Goal: Transaction & Acquisition: Purchase product/service

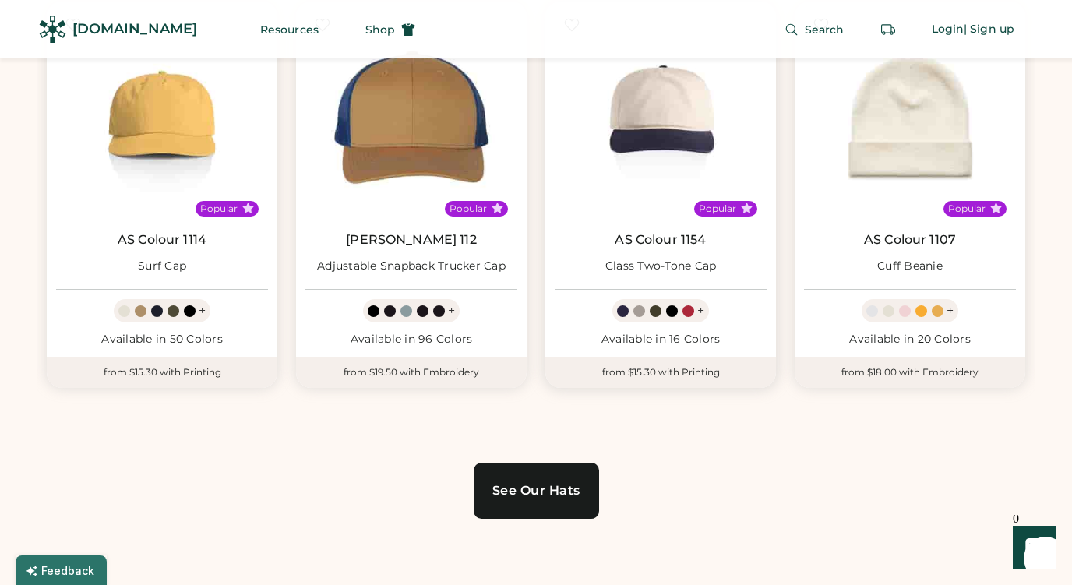
scroll to position [930, 0]
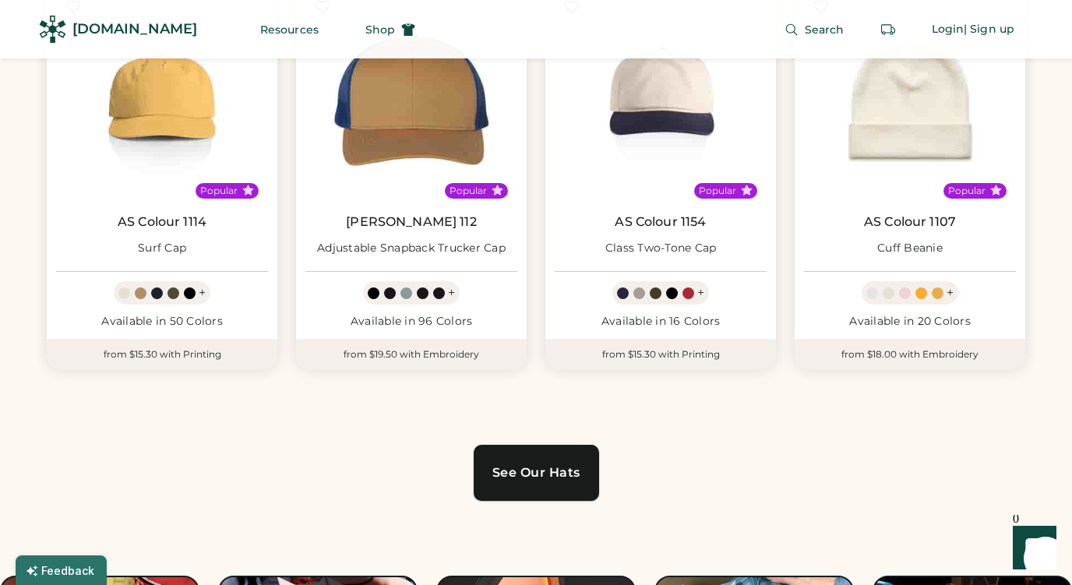
click at [571, 474] on div "See Our Hats" at bounding box center [536, 473] width 88 height 12
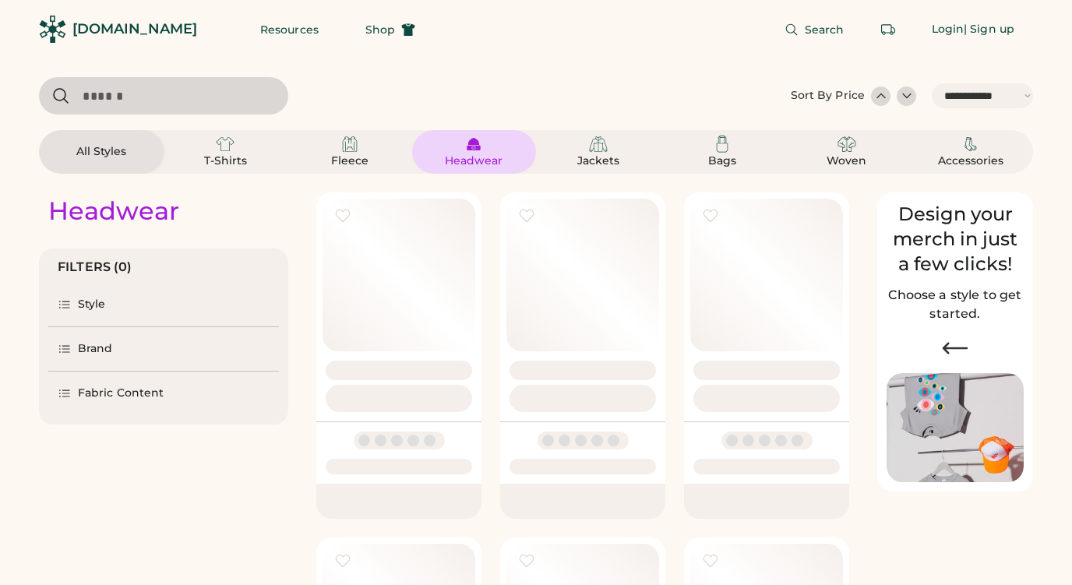
select select "*****"
select select "*"
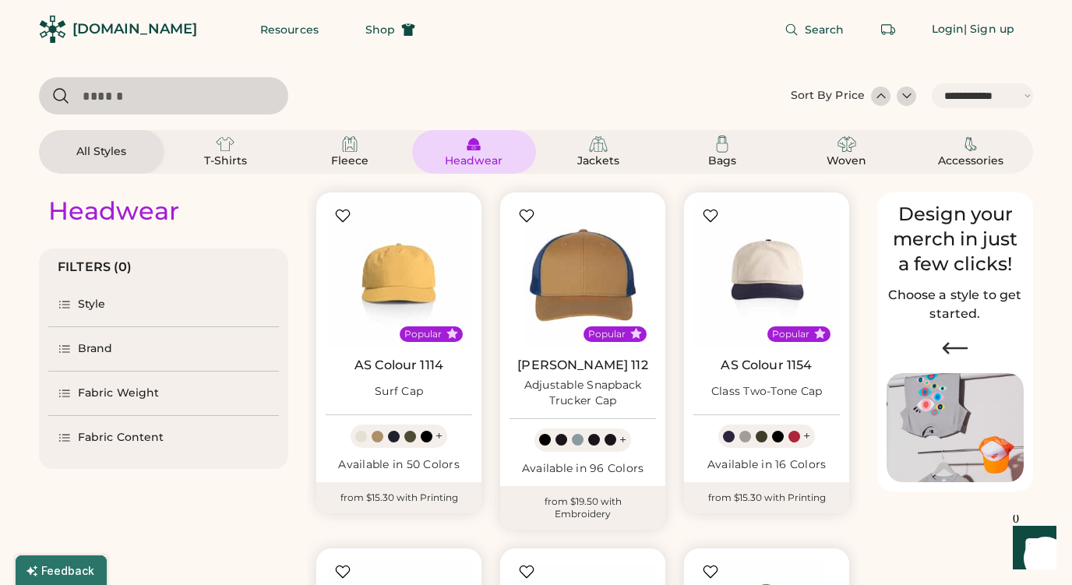
click at [86, 304] on div "Style" at bounding box center [92, 305] width 28 height 16
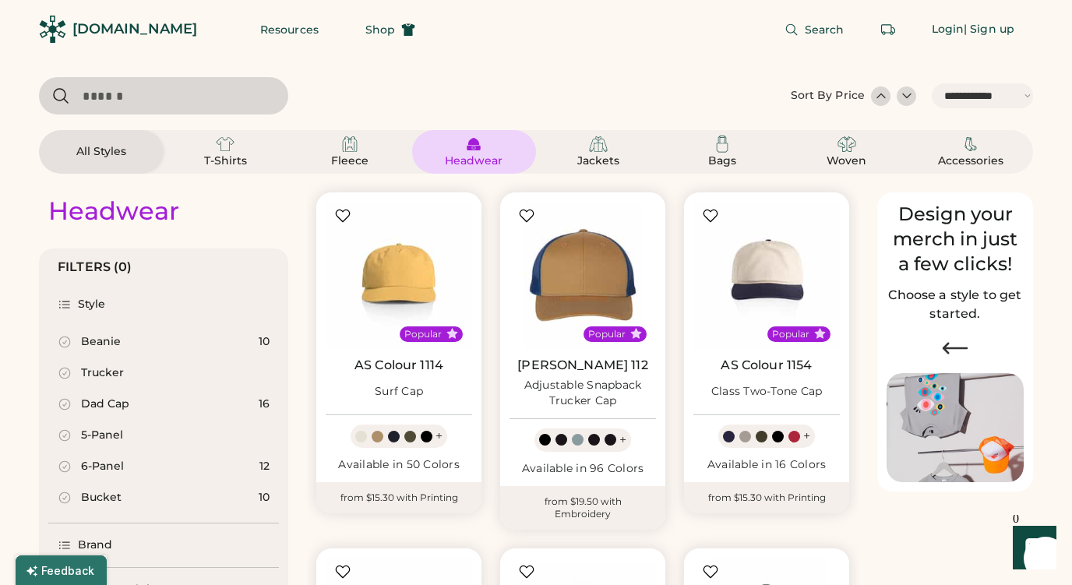
click at [89, 336] on div "Beanie" at bounding box center [101, 342] width 40 height 16
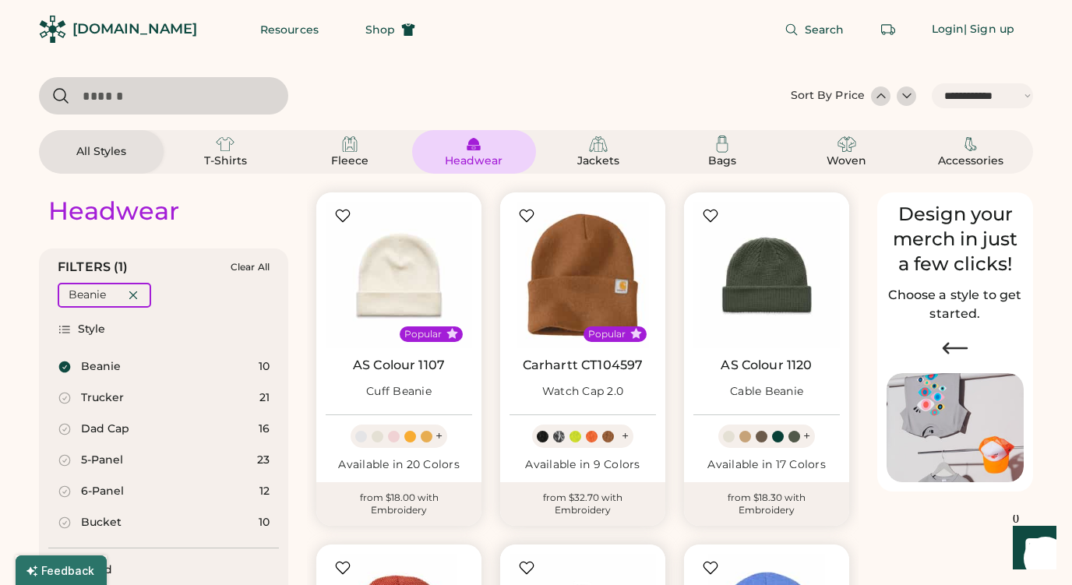
scroll to position [38, 0]
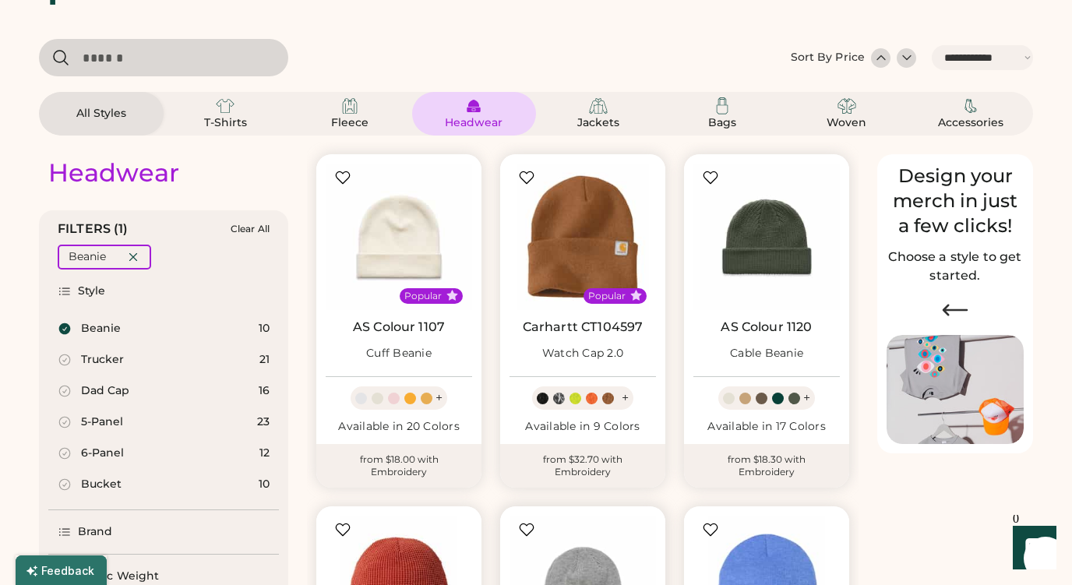
select select "*****"
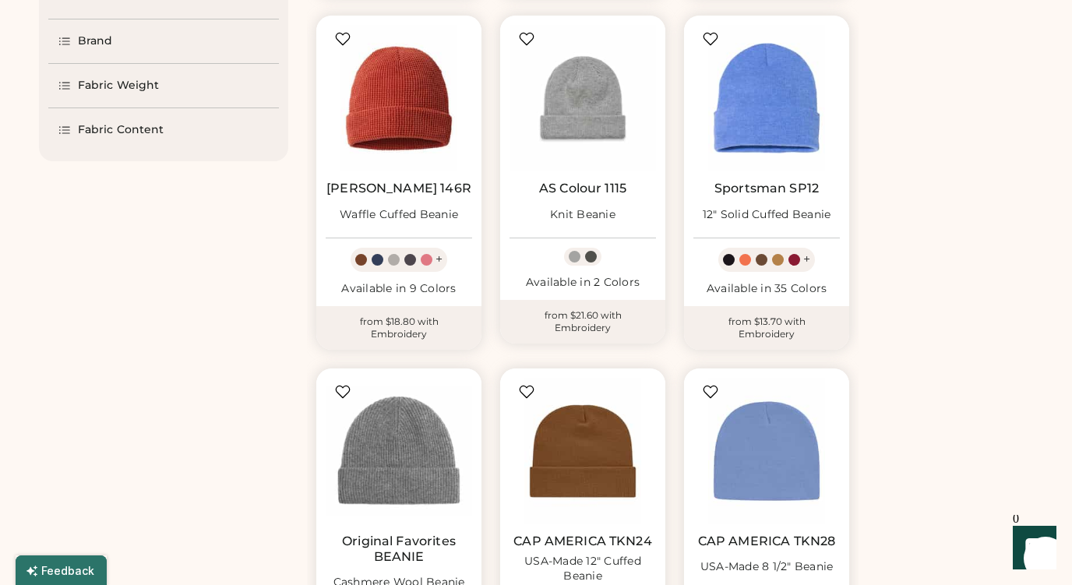
scroll to position [514, 0]
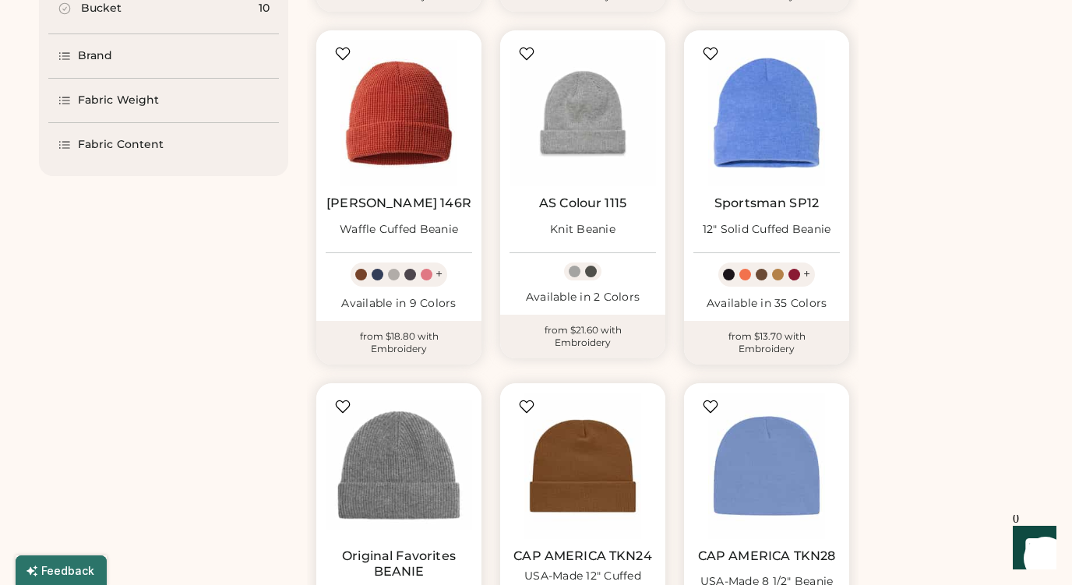
click at [788, 131] on img at bounding box center [766, 113] width 146 height 146
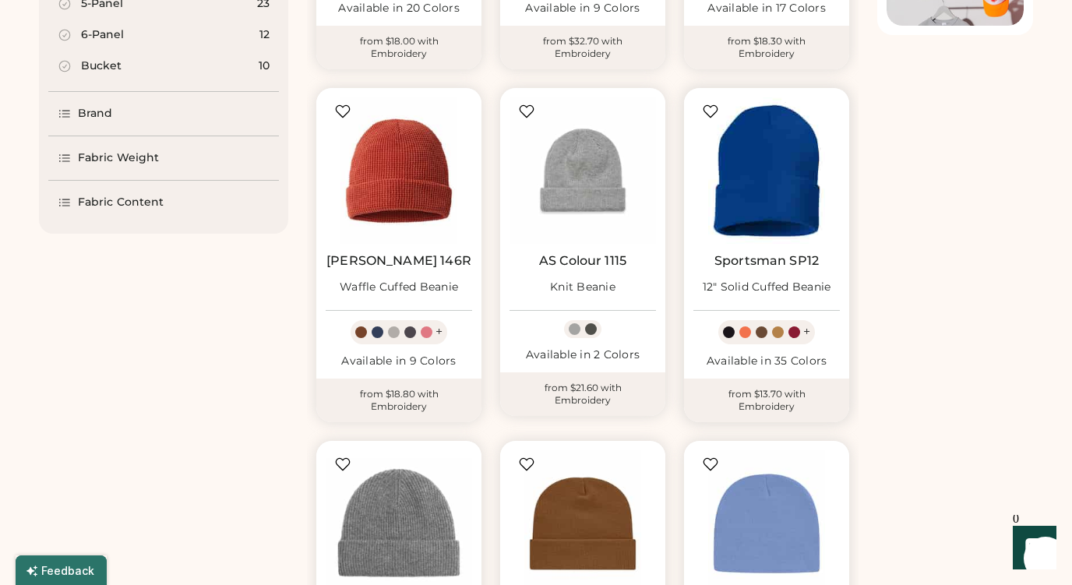
scroll to position [351, 0]
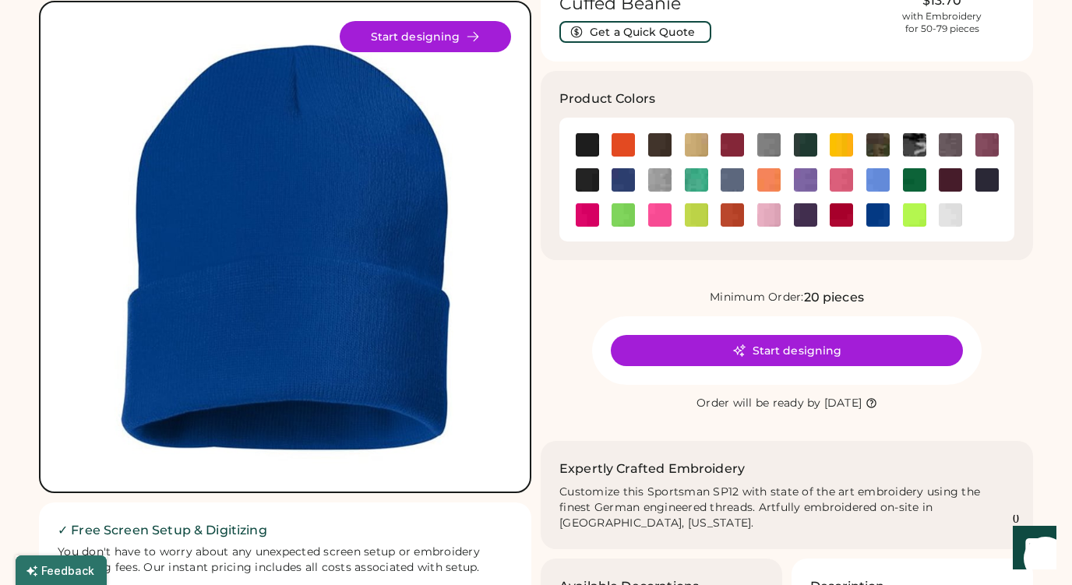
scroll to position [41, 0]
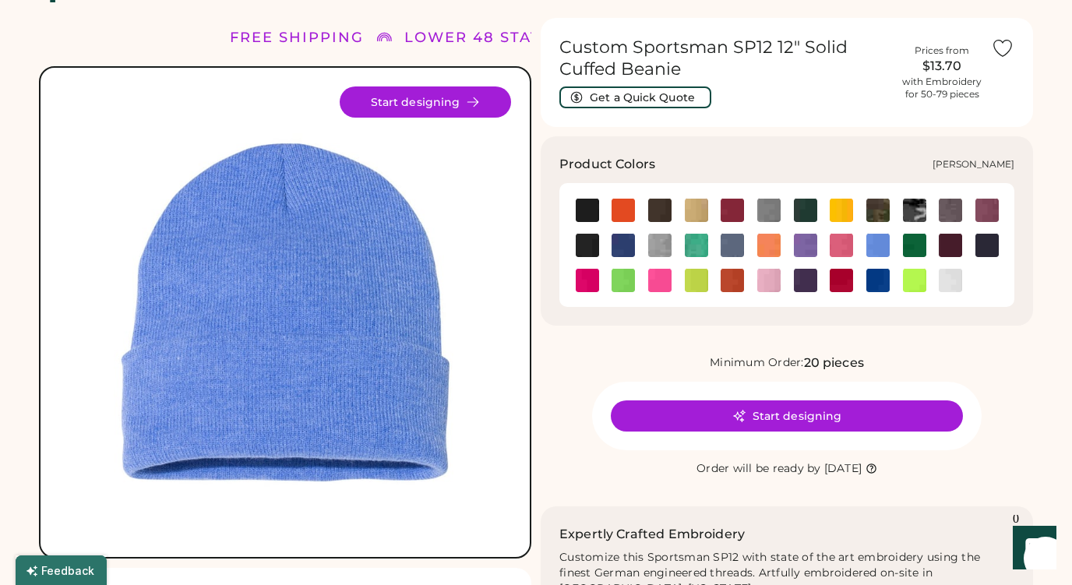
click at [770, 248] on img at bounding box center [768, 245] width 23 height 23
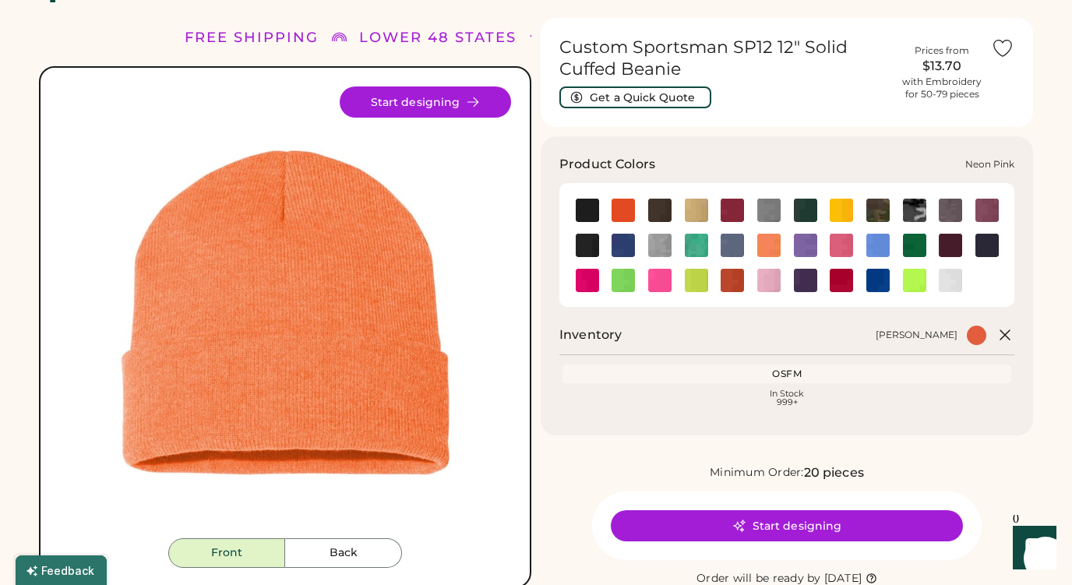
click at [658, 283] on img at bounding box center [659, 280] width 23 height 23
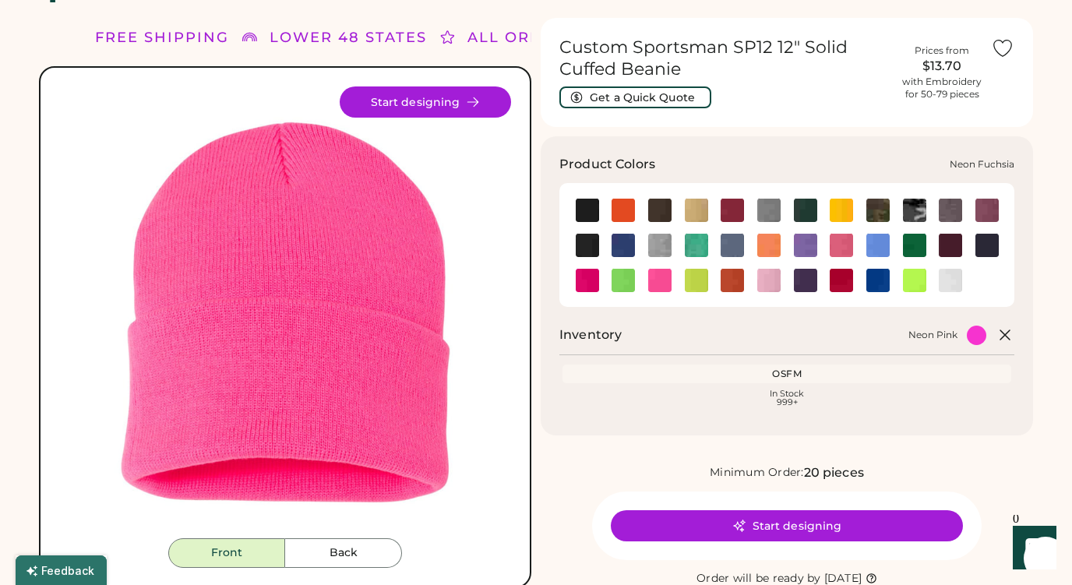
click at [585, 283] on img at bounding box center [587, 280] width 23 height 23
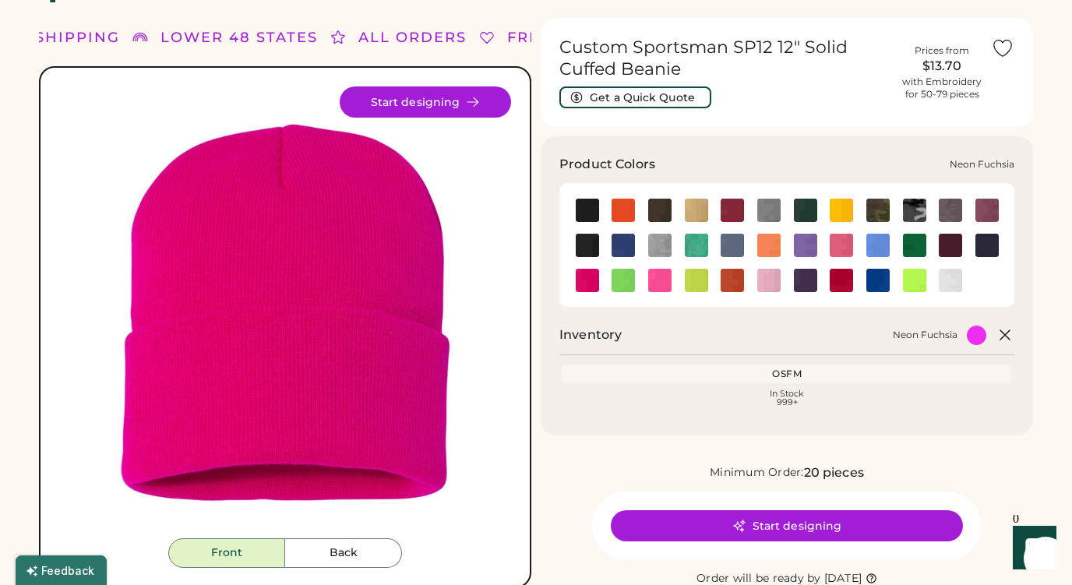
click at [595, 284] on img at bounding box center [587, 280] width 23 height 23
click at [664, 280] on img at bounding box center [659, 280] width 23 height 23
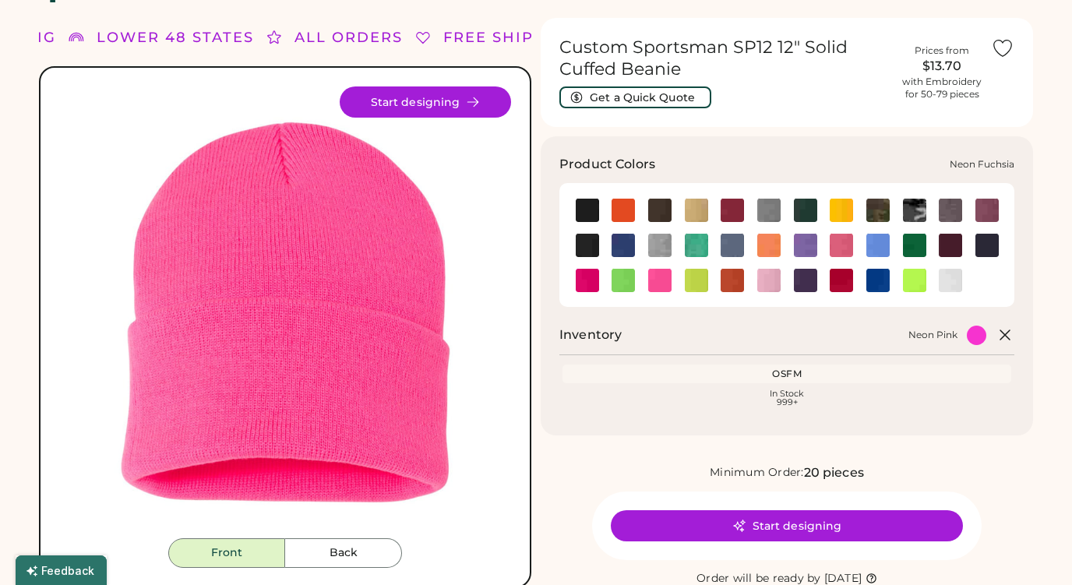
click at [586, 281] on img at bounding box center [587, 280] width 23 height 23
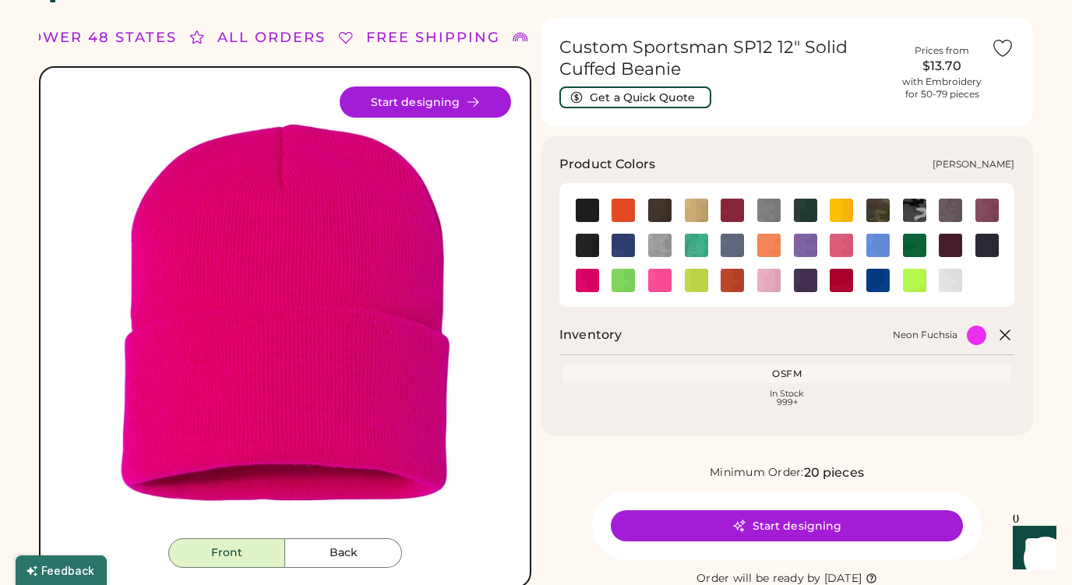
click at [848, 243] on img at bounding box center [841, 245] width 23 height 23
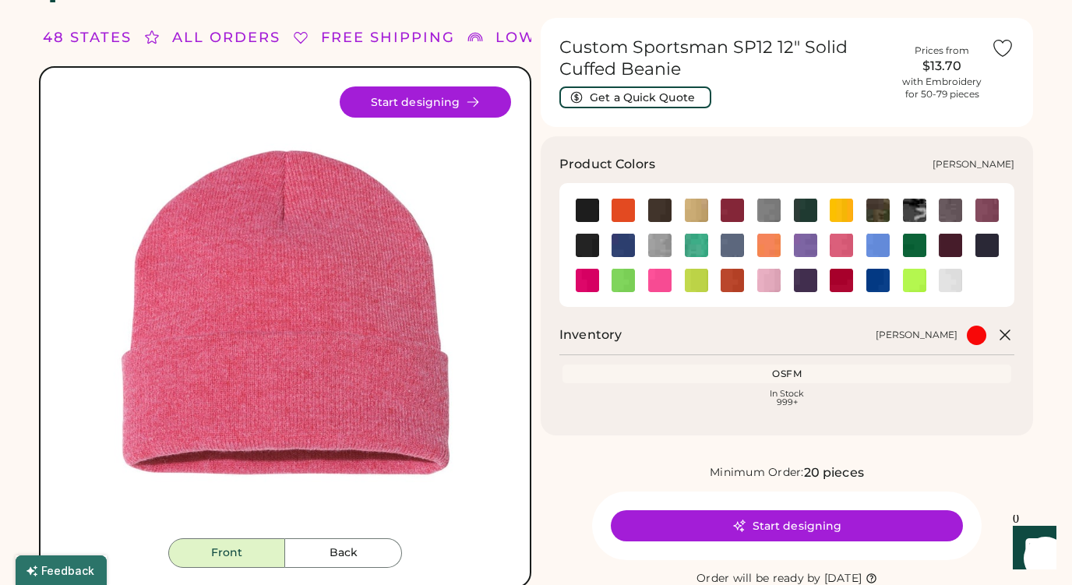
click at [877, 245] on img at bounding box center [877, 245] width 23 height 23
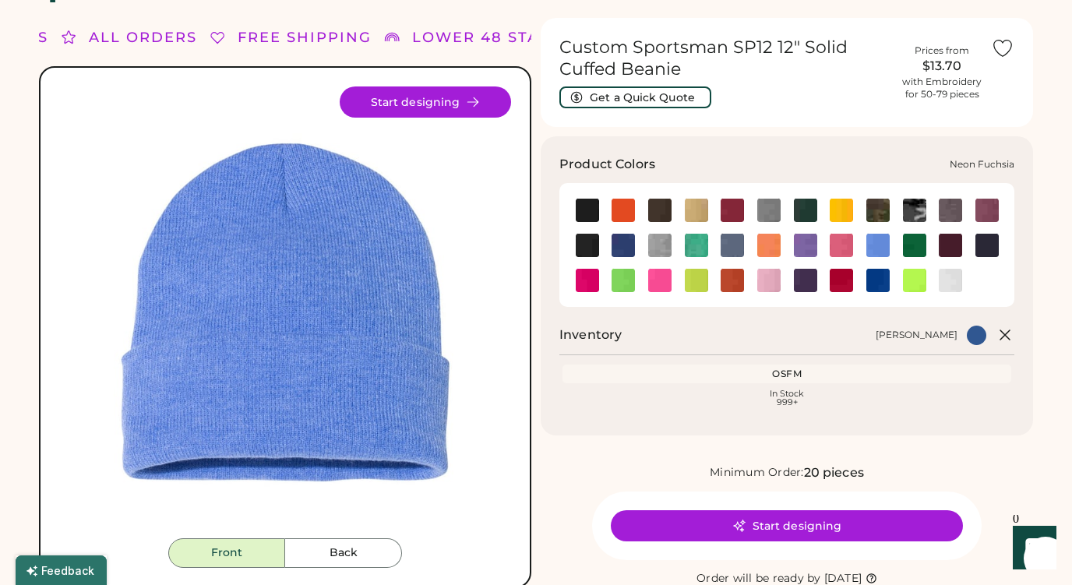
click at [583, 282] on img at bounding box center [587, 280] width 23 height 23
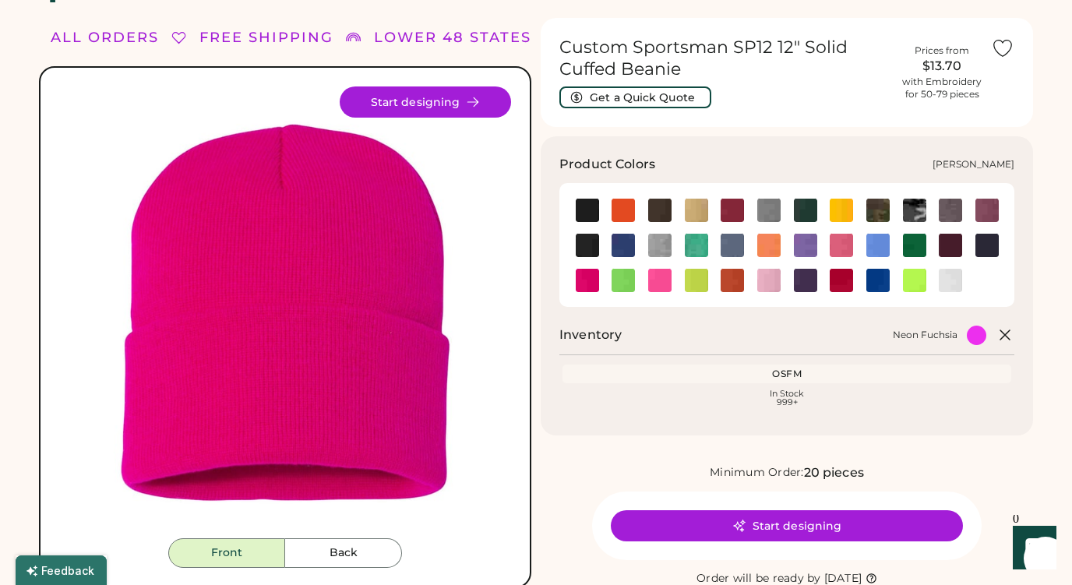
click at [922, 245] on img at bounding box center [914, 245] width 23 height 23
click at [992, 251] on img at bounding box center [986, 245] width 23 height 23
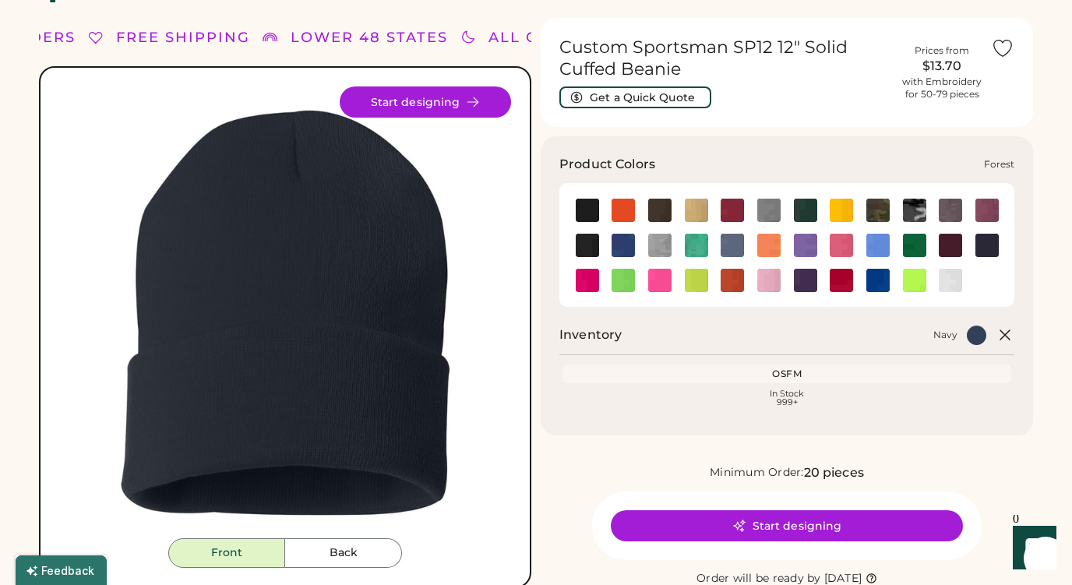
click at [810, 211] on img at bounding box center [805, 210] width 23 height 23
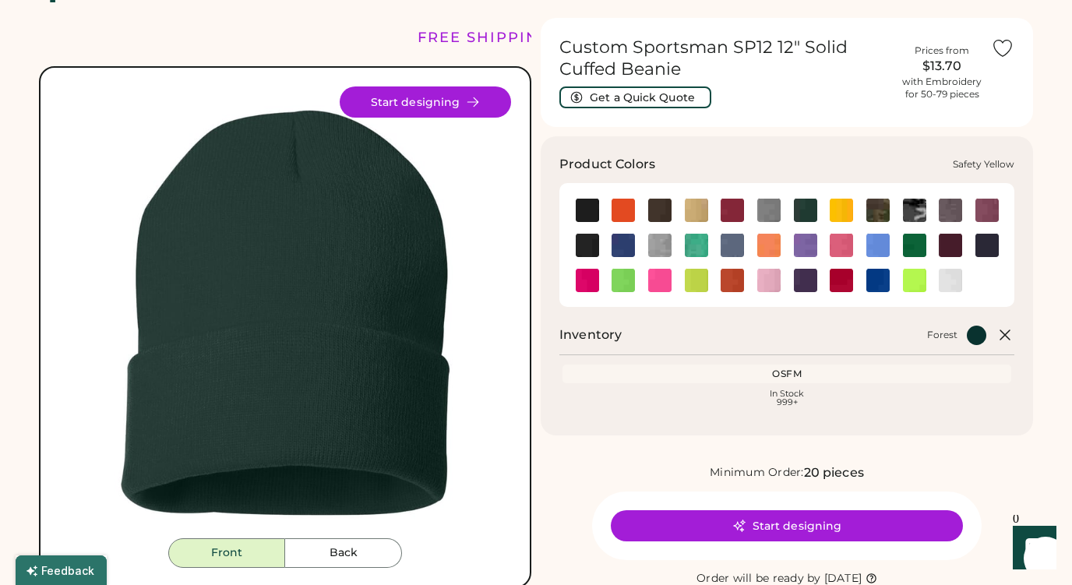
click at [918, 280] on img at bounding box center [914, 280] width 23 height 23
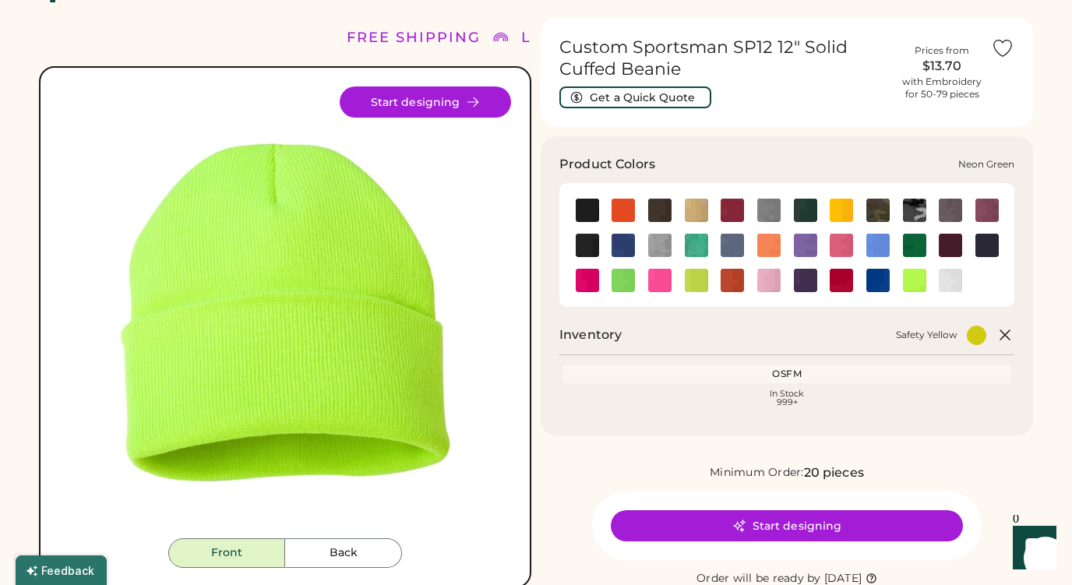
click at [613, 284] on img at bounding box center [622, 280] width 23 height 23
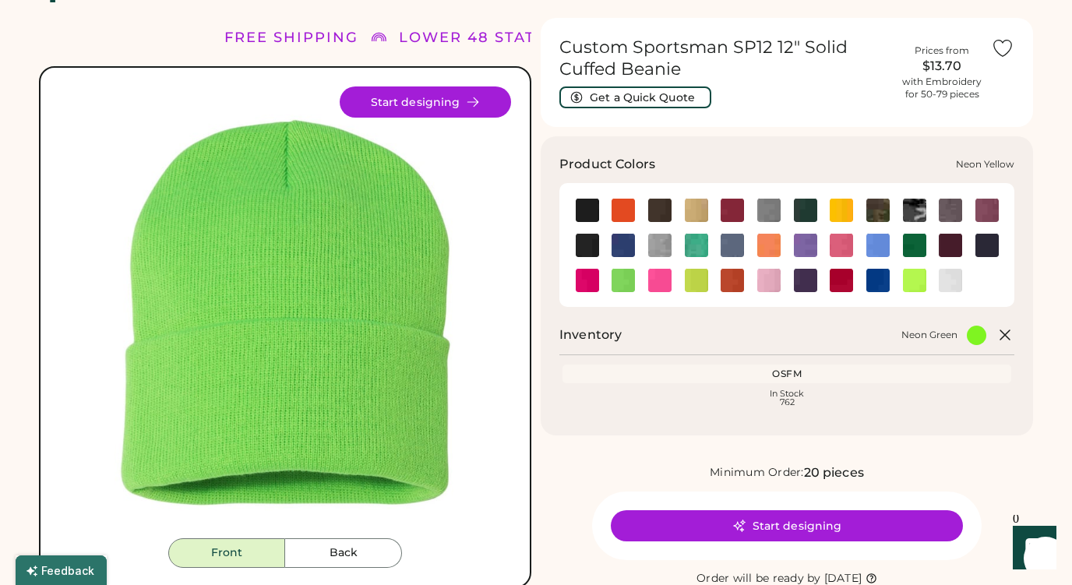
click at [692, 284] on img at bounding box center [696, 280] width 23 height 23
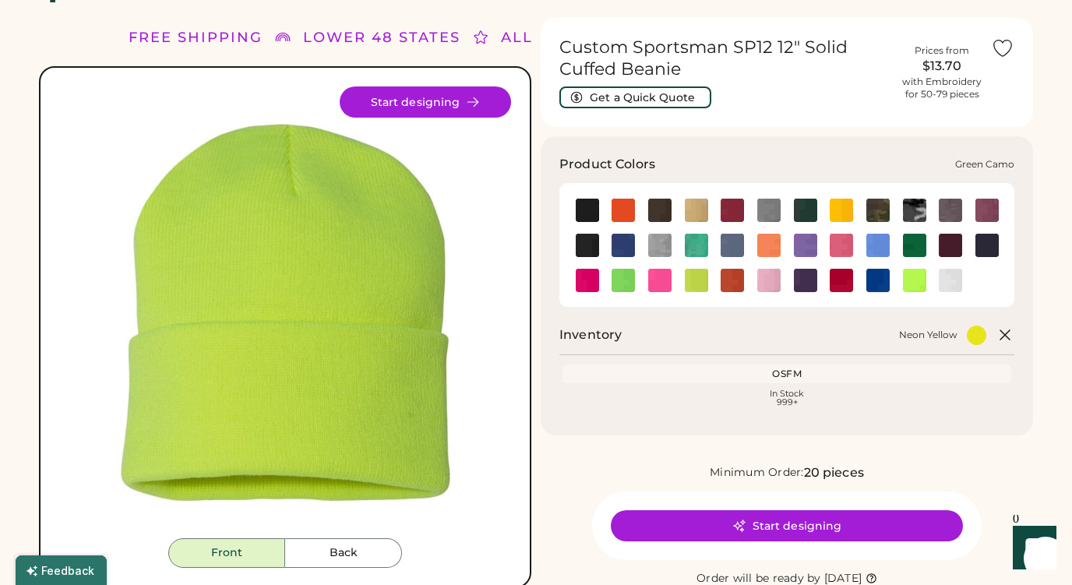
click at [872, 210] on img at bounding box center [877, 210] width 23 height 23
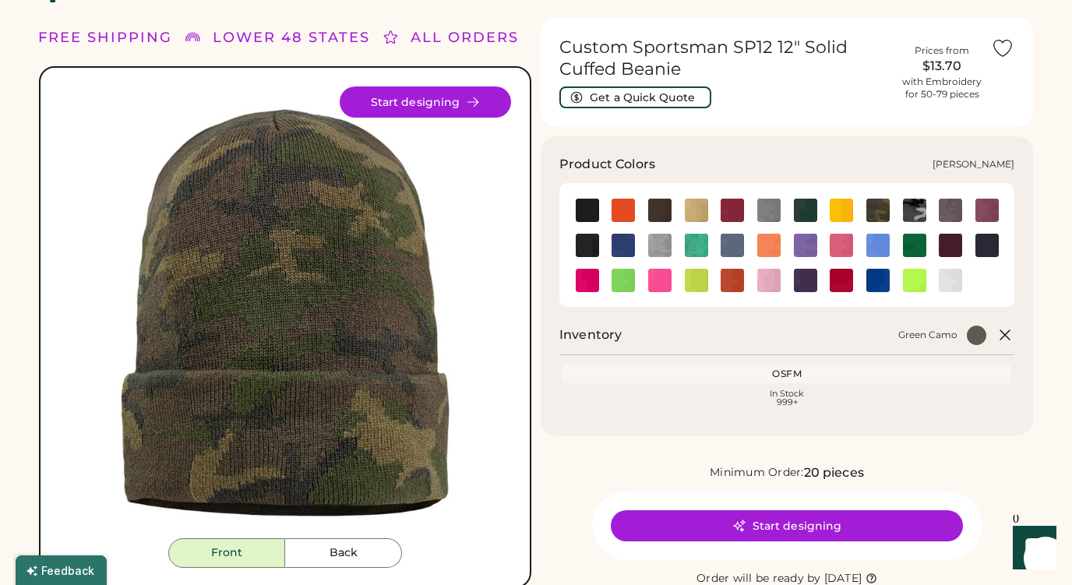
click at [948, 215] on img at bounding box center [950, 210] width 23 height 23
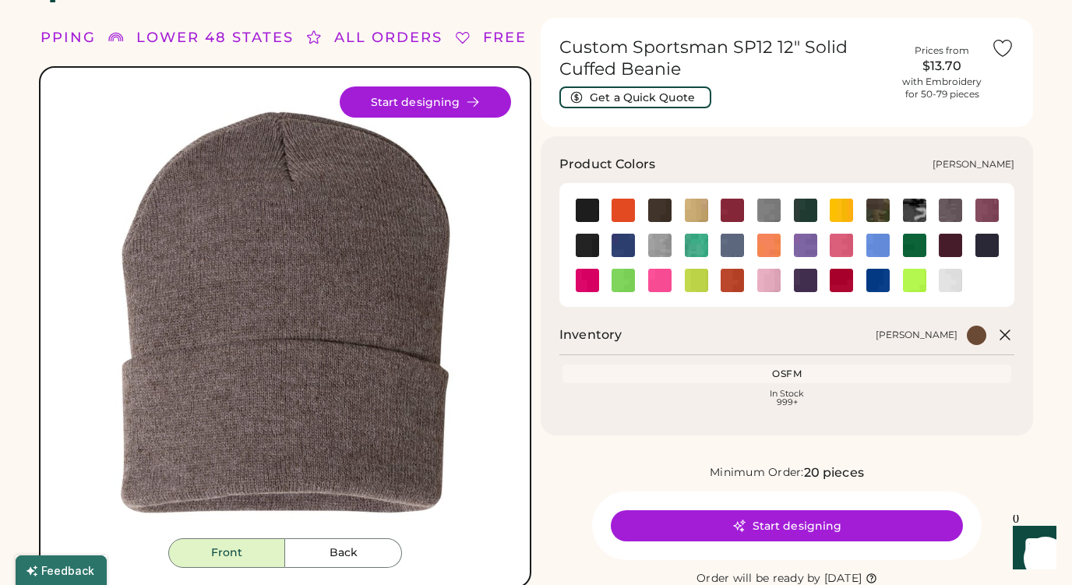
click at [992, 208] on img at bounding box center [986, 210] width 23 height 23
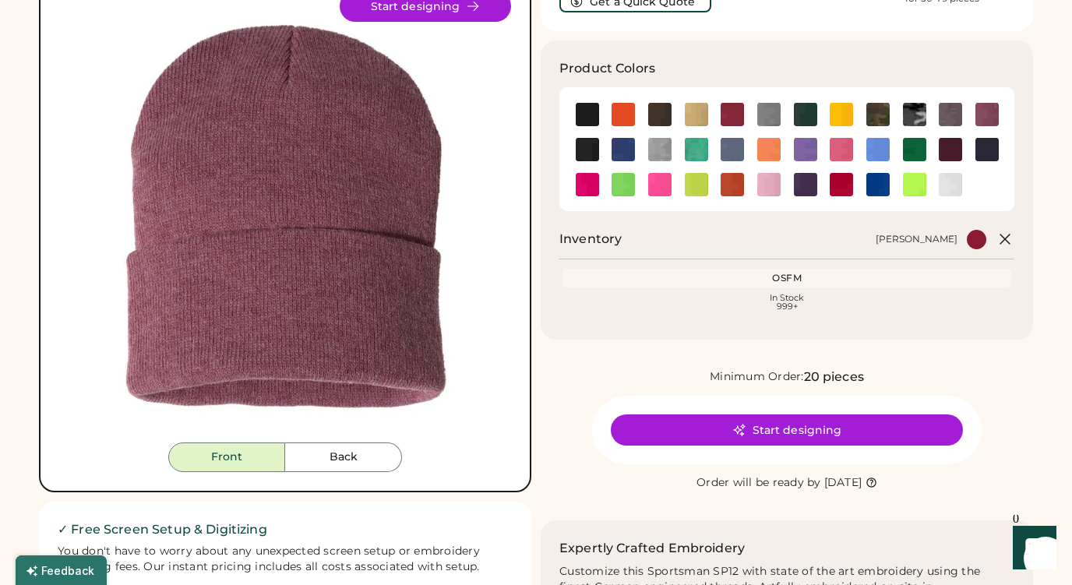
scroll to position [83, 0]
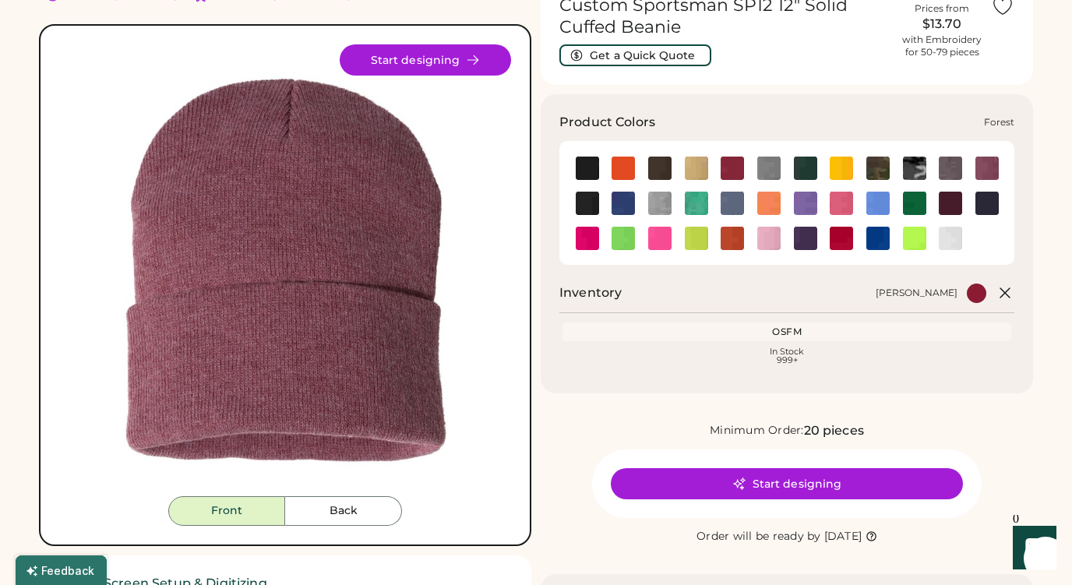
click at [803, 166] on img at bounding box center [805, 168] width 23 height 23
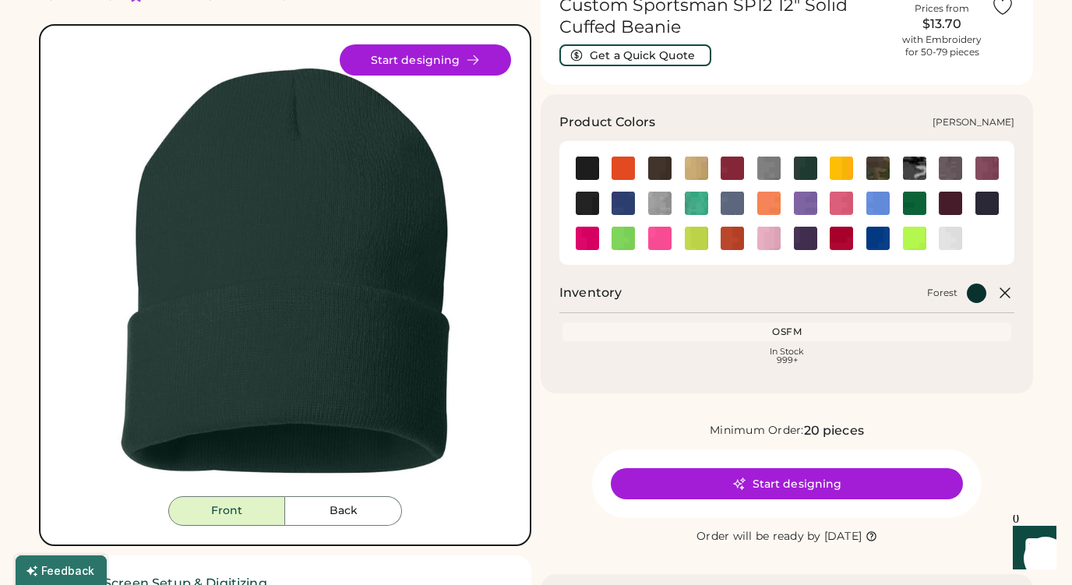
click at [915, 207] on img at bounding box center [914, 203] width 23 height 23
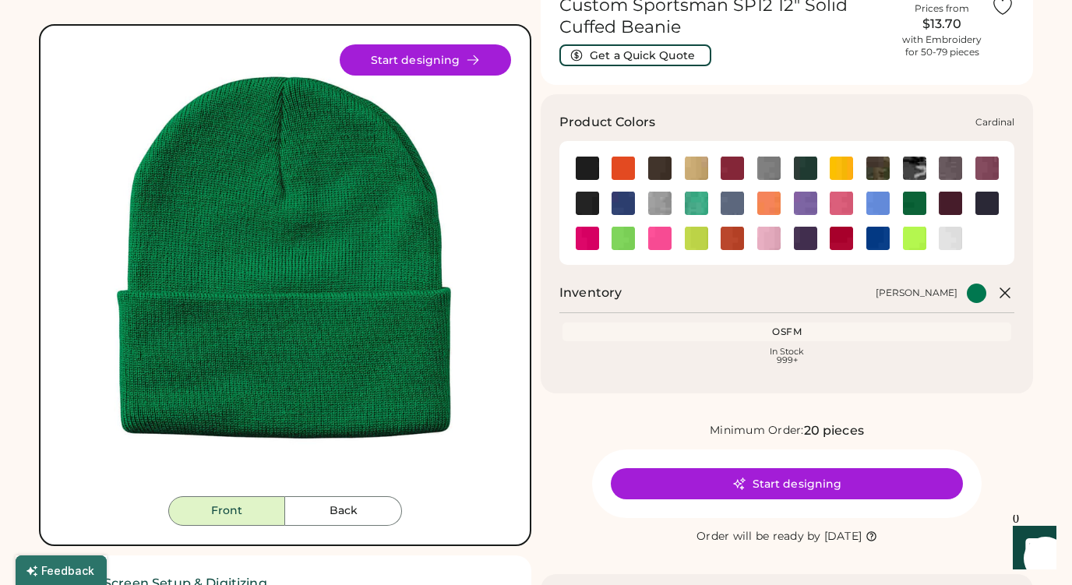
click at [735, 167] on img at bounding box center [732, 168] width 23 height 23
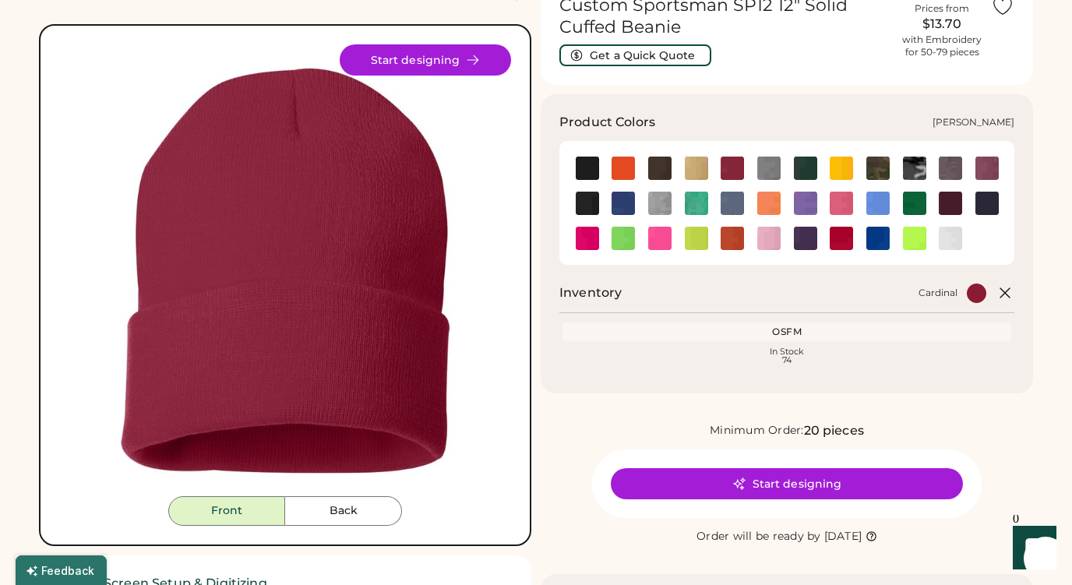
click at [992, 171] on img at bounding box center [986, 168] width 23 height 23
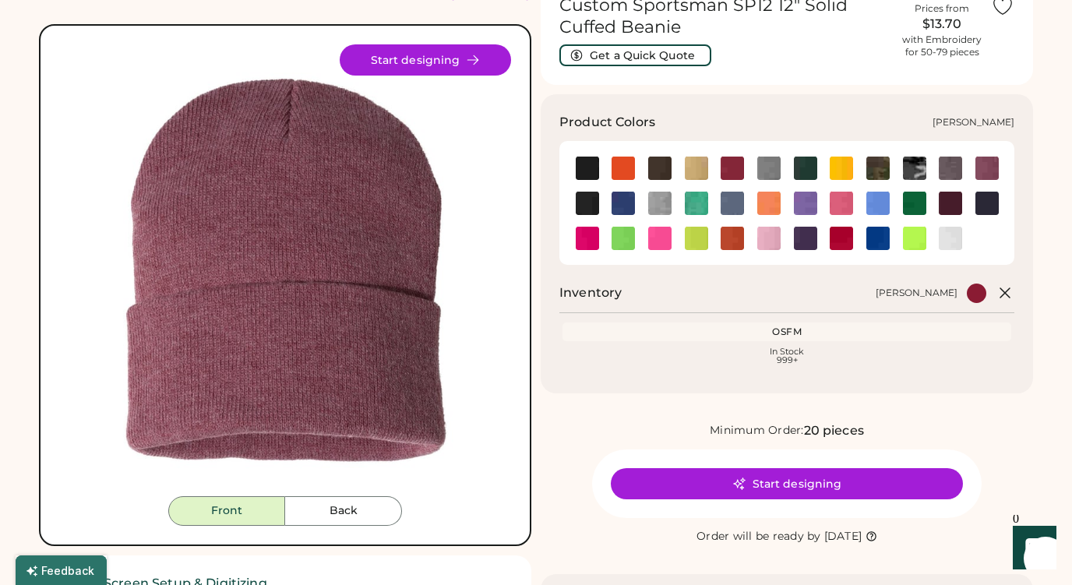
click at [950, 164] on img at bounding box center [950, 168] width 23 height 23
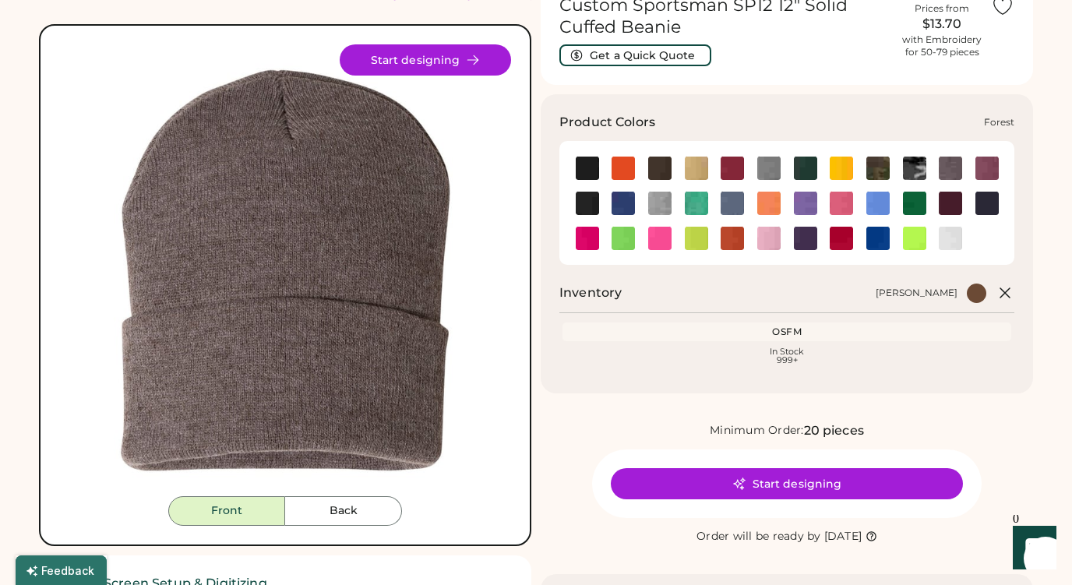
click at [806, 170] on img at bounding box center [805, 168] width 23 height 23
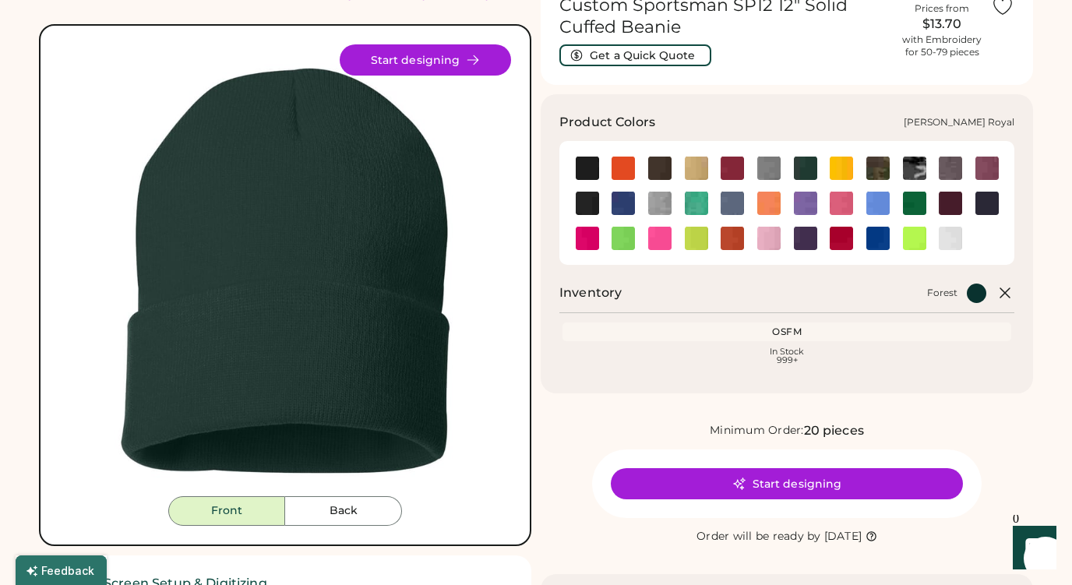
click at [626, 199] on img at bounding box center [622, 203] width 23 height 23
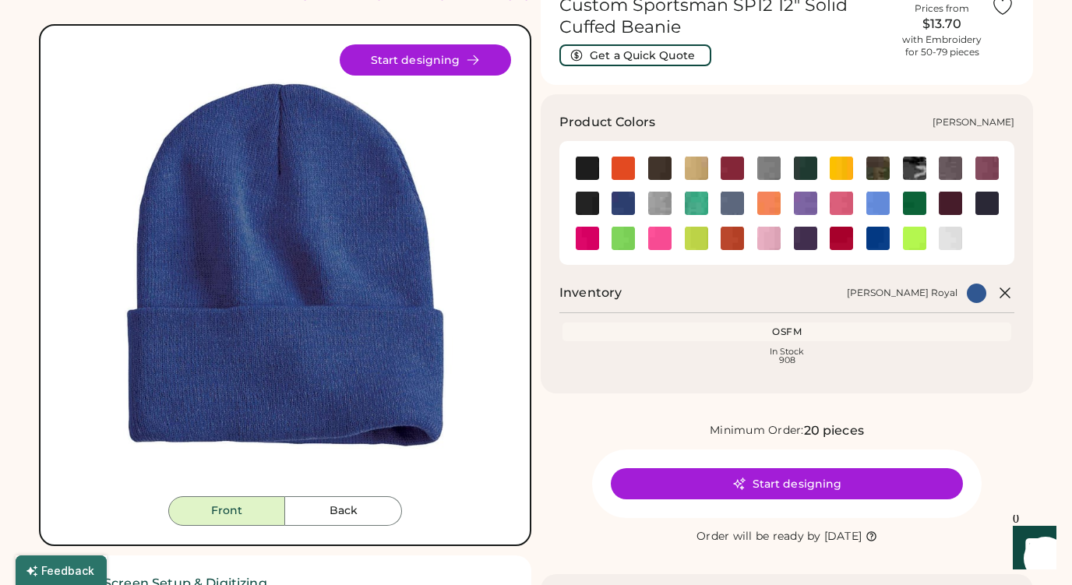
click at [587, 203] on img at bounding box center [587, 203] width 23 height 23
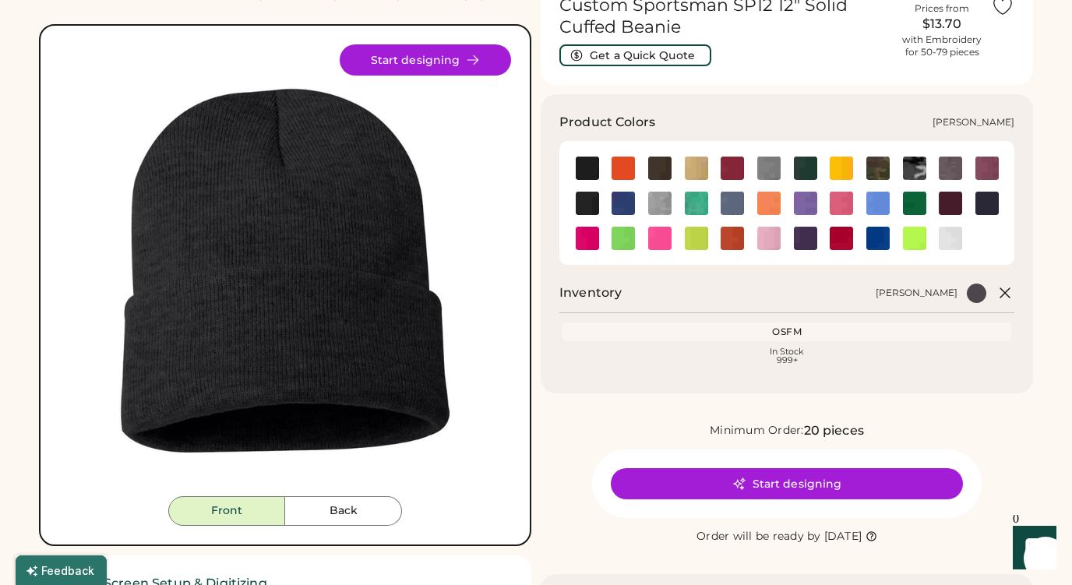
click at [732, 210] on img at bounding box center [732, 203] width 23 height 23
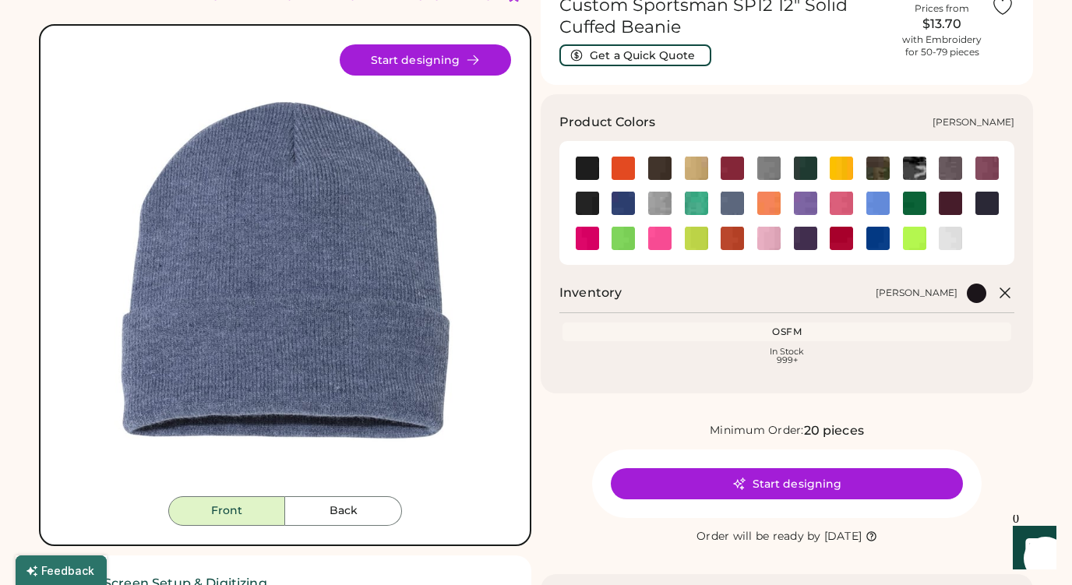
click at [947, 167] on img at bounding box center [950, 168] width 23 height 23
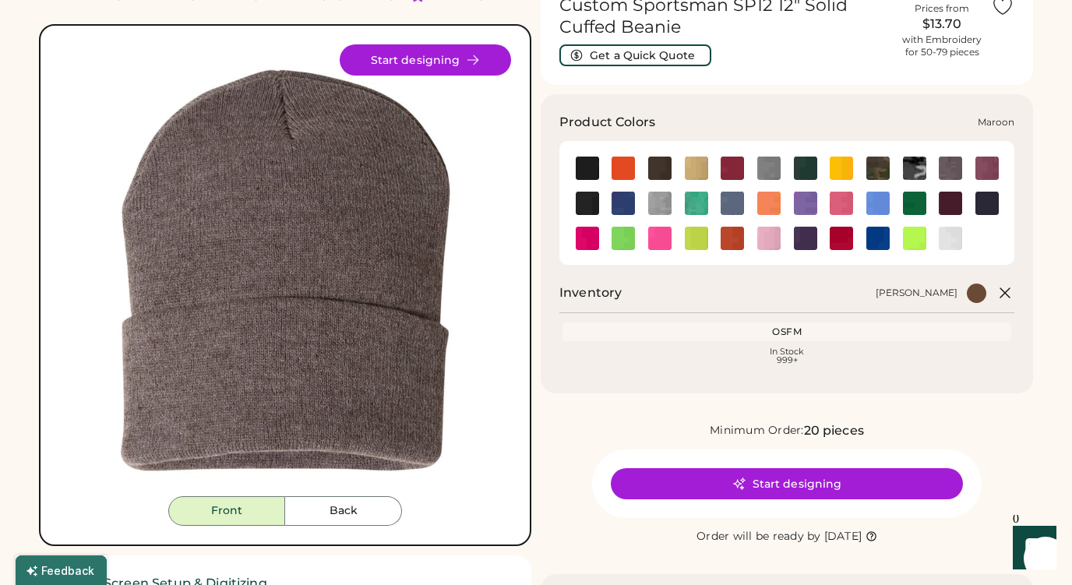
click at [956, 205] on img at bounding box center [950, 203] width 23 height 23
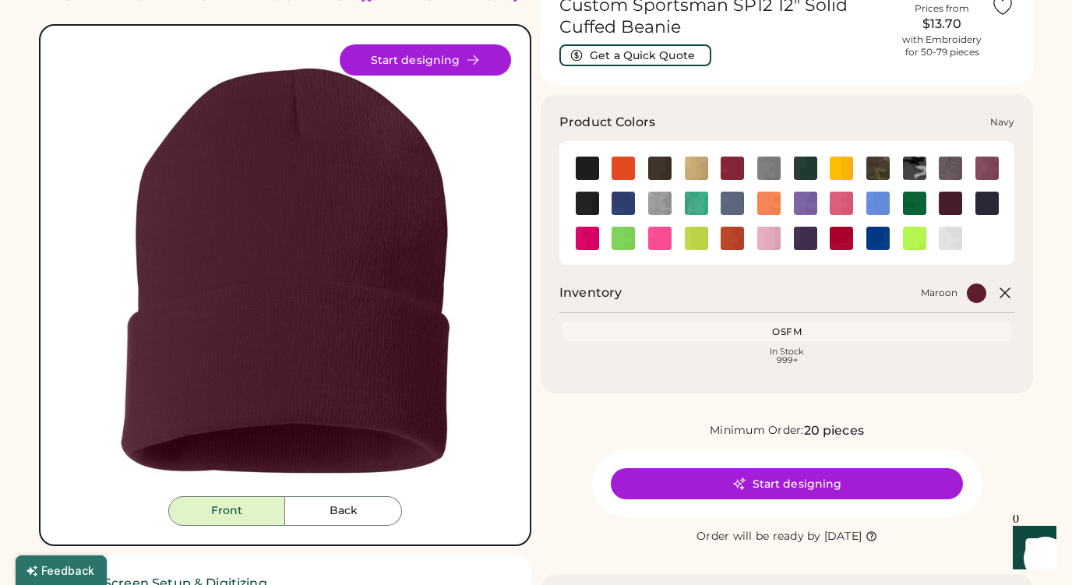
click at [992, 209] on img at bounding box center [986, 203] width 23 height 23
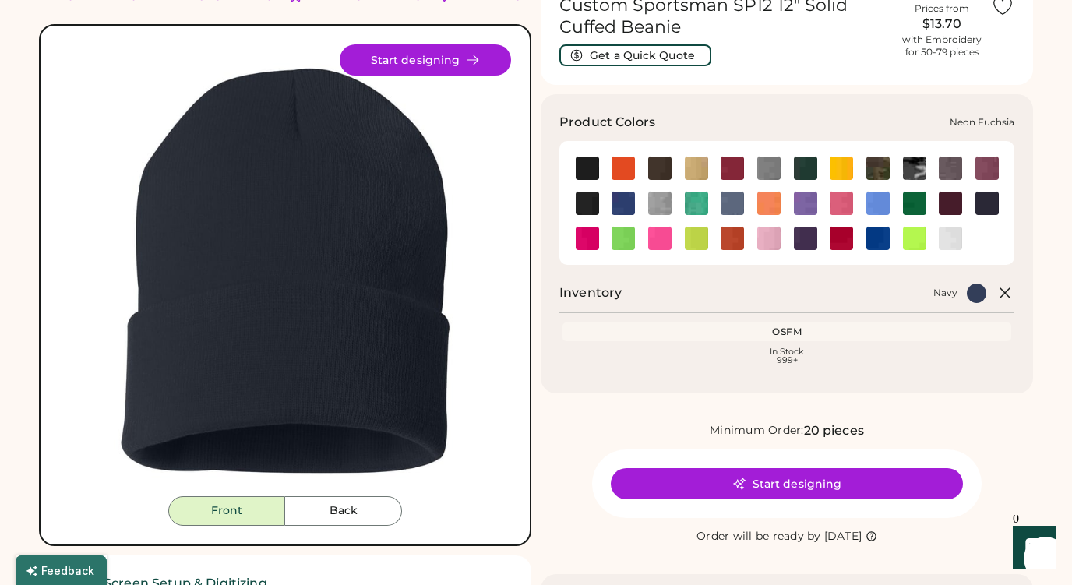
click at [589, 242] on img at bounding box center [587, 238] width 23 height 23
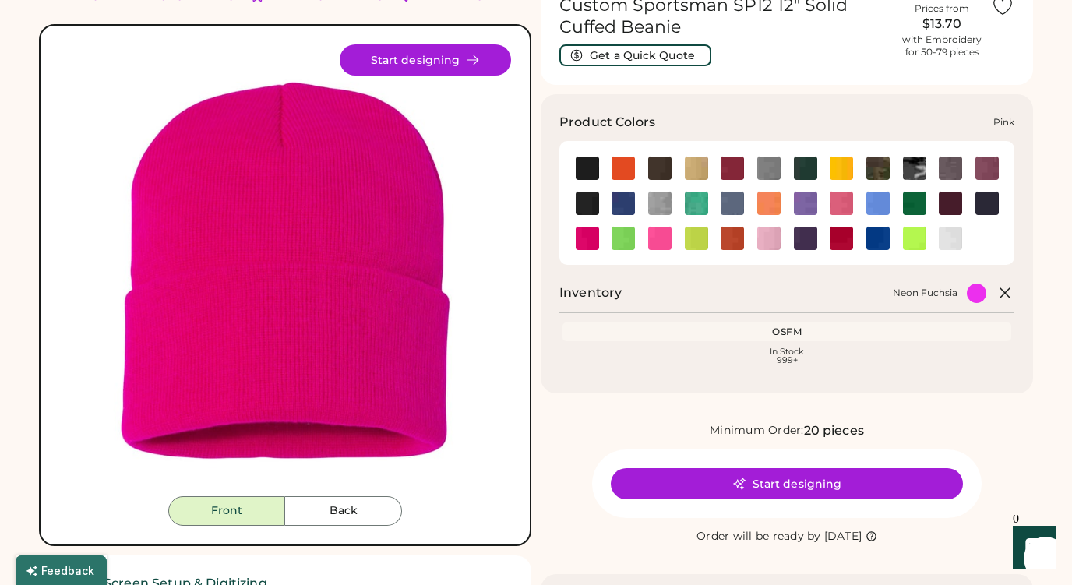
click at [780, 245] on img at bounding box center [768, 238] width 23 height 23
click at [810, 241] on img at bounding box center [805, 238] width 23 height 23
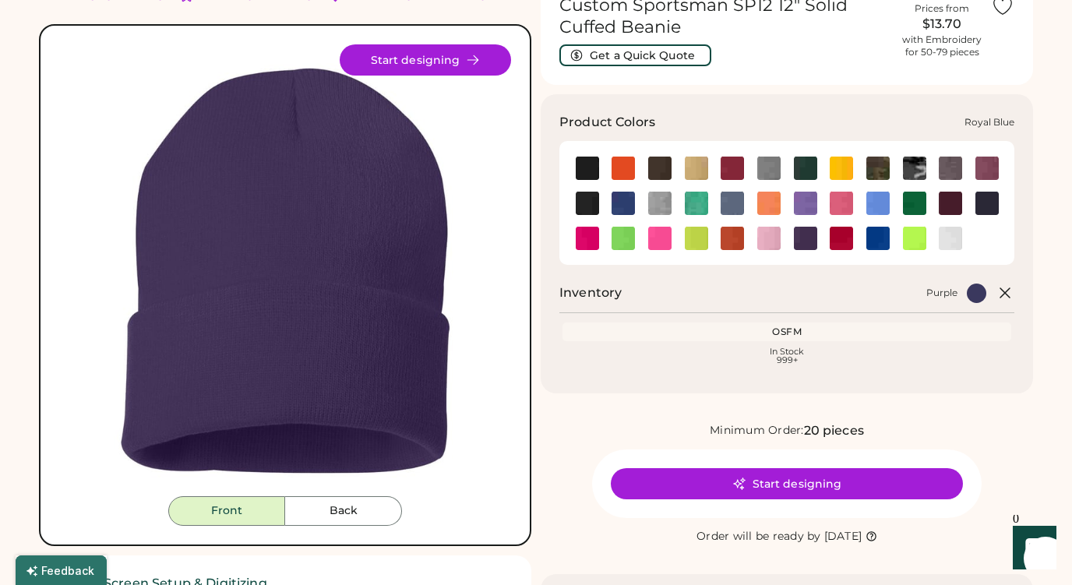
click at [880, 238] on img at bounding box center [877, 238] width 23 height 23
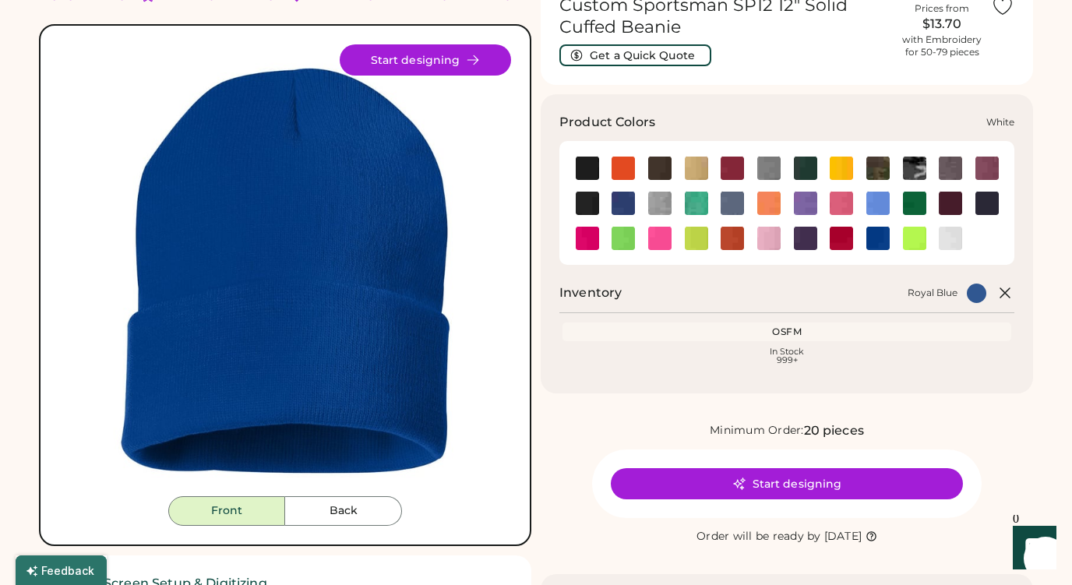
click at [945, 236] on img at bounding box center [950, 238] width 23 height 23
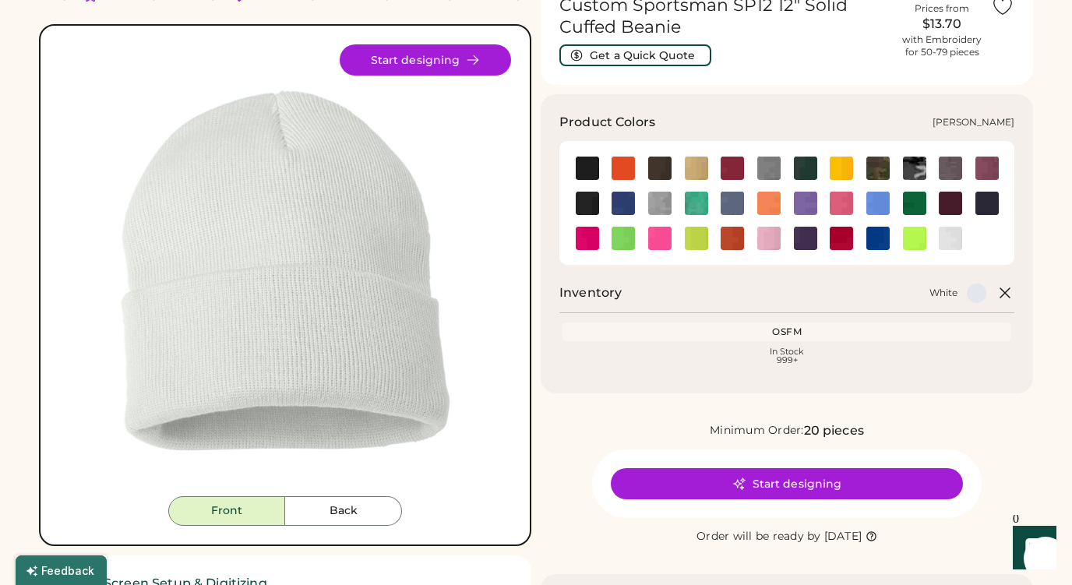
click at [664, 200] on img at bounding box center [659, 203] width 23 height 23
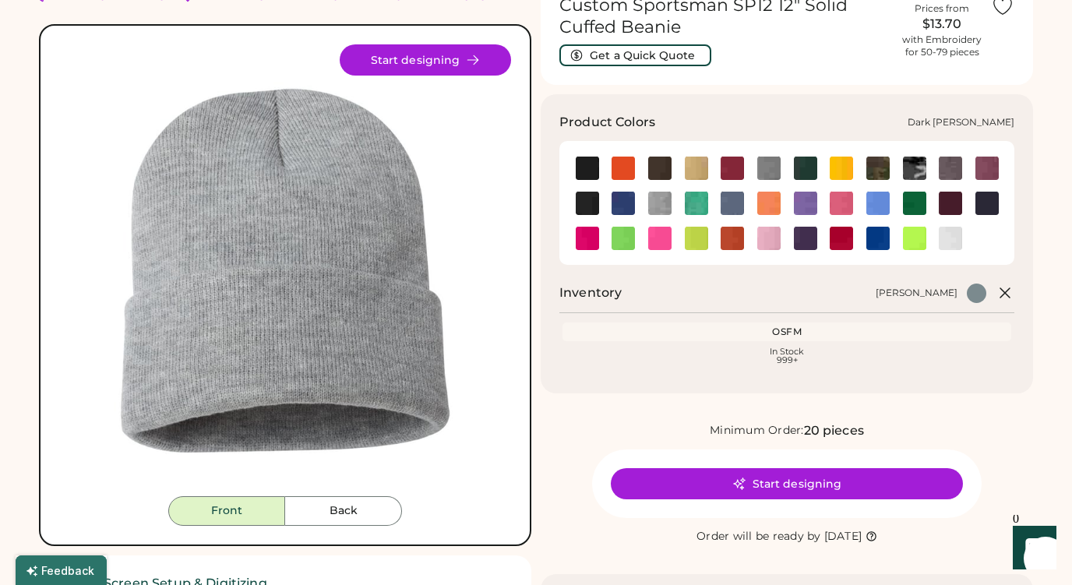
click at [766, 172] on img at bounding box center [768, 168] width 23 height 23
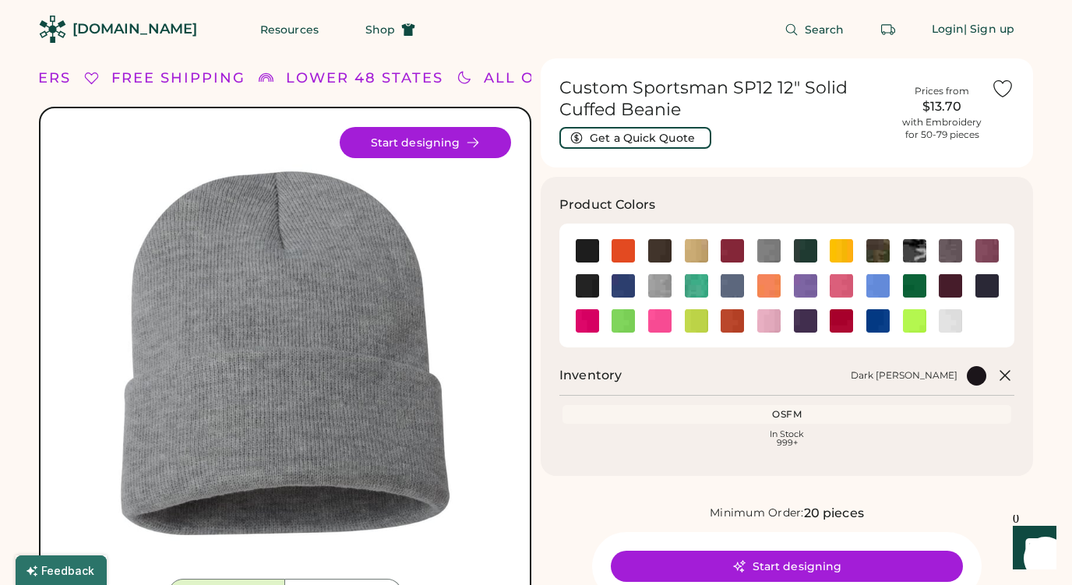
scroll to position [3, 0]
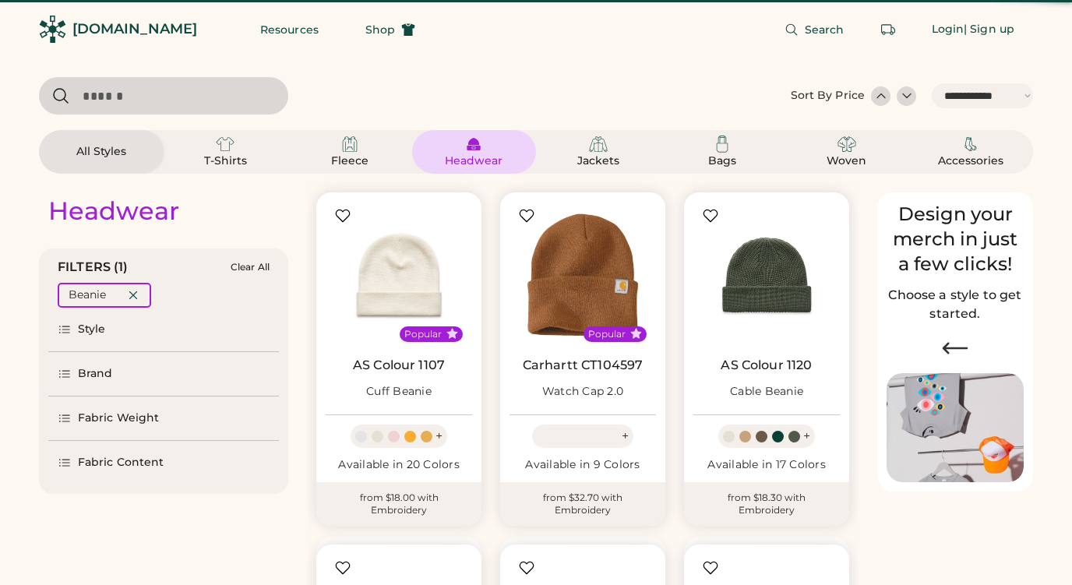
select select "*****"
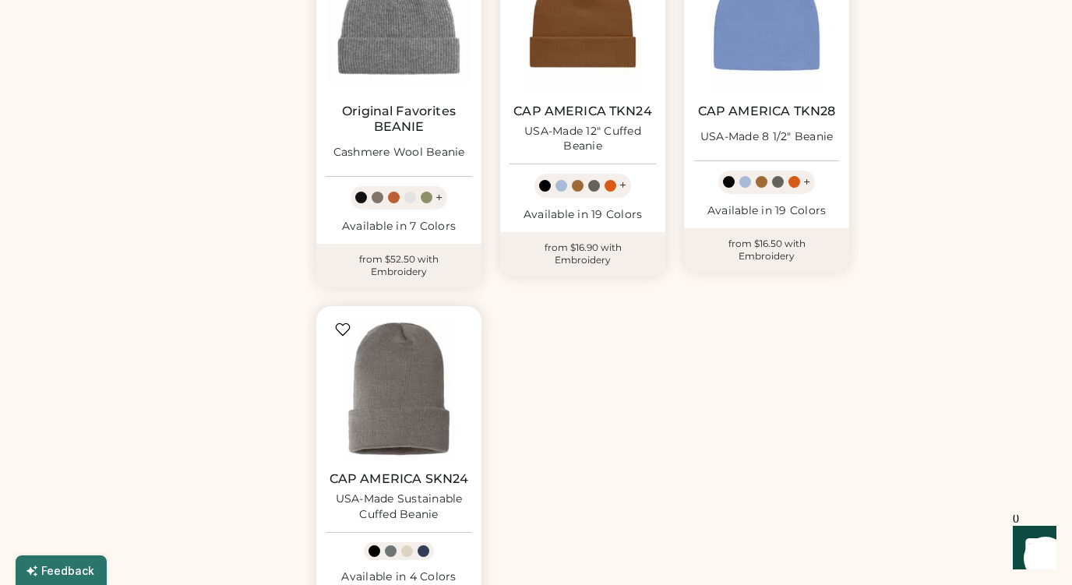
scroll to position [957, 0]
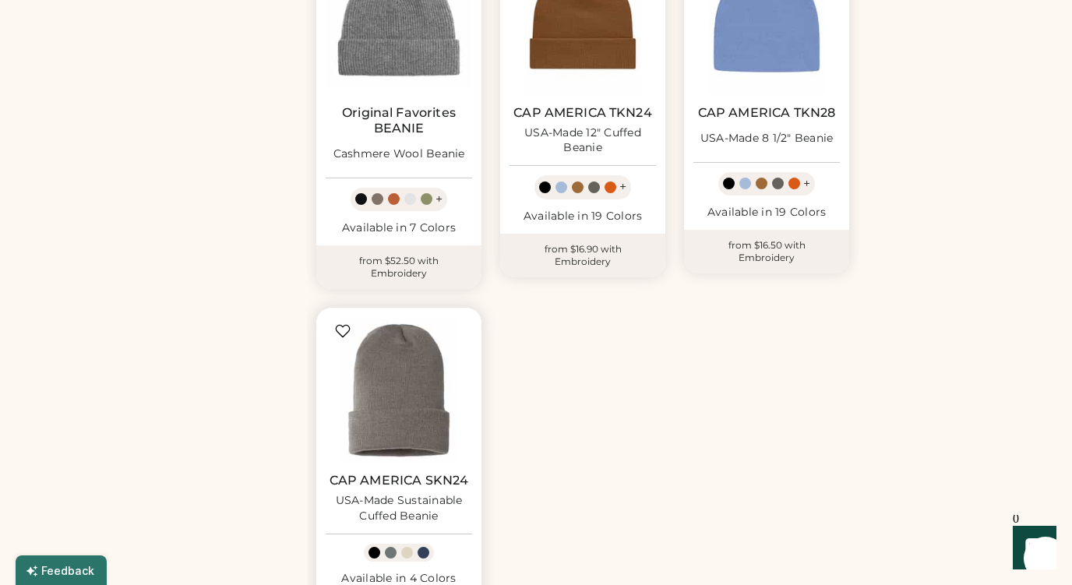
click at [408, 418] on img at bounding box center [399, 390] width 146 height 146
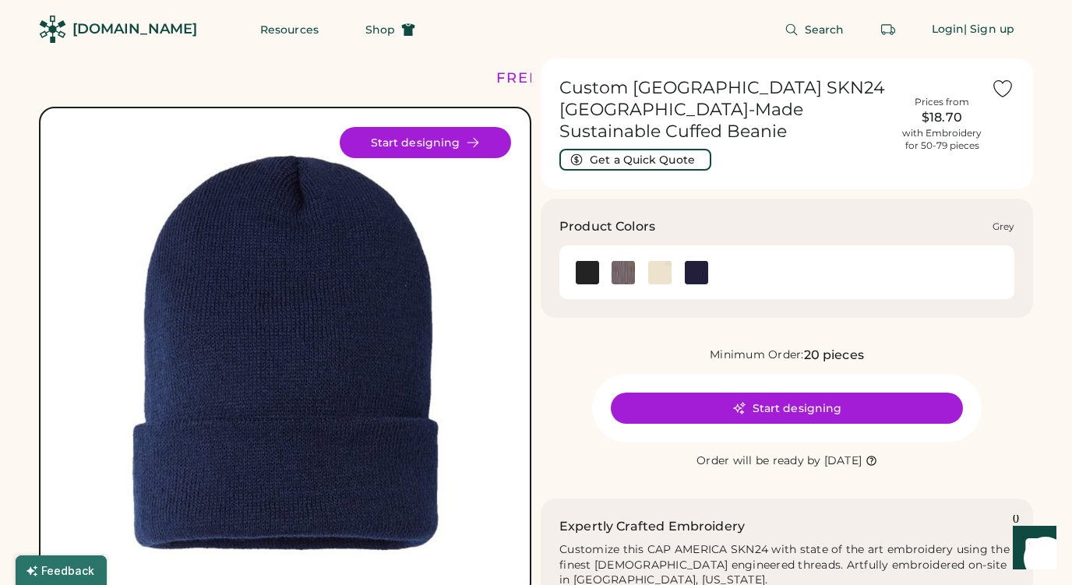
click at [626, 261] on img at bounding box center [622, 272] width 23 height 23
